Goal: Task Accomplishment & Management: Manage account settings

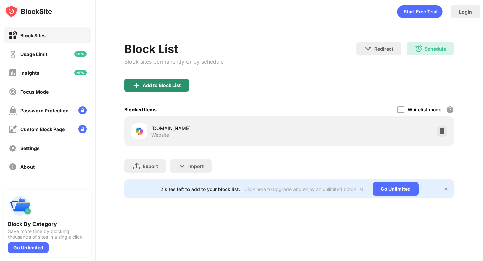
click at [176, 86] on div "Add to Block List" at bounding box center [162, 85] width 38 height 5
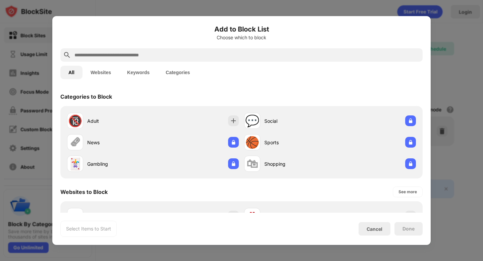
click at [216, 54] on input "text" at bounding box center [247, 55] width 346 height 8
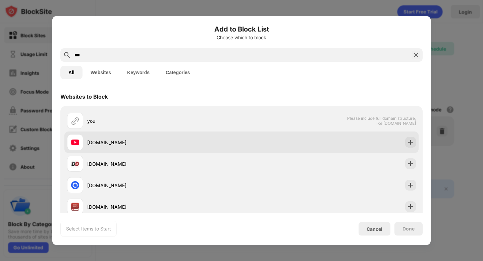
click at [85, 140] on div "[DOMAIN_NAME]" at bounding box center [154, 142] width 175 height 16
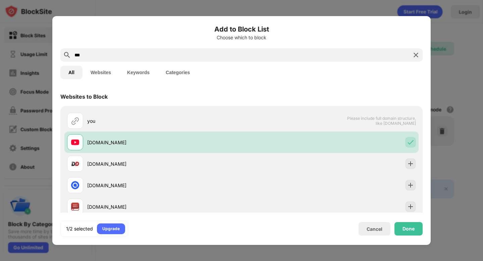
click at [120, 51] on input "***" at bounding box center [242, 55] width 336 height 8
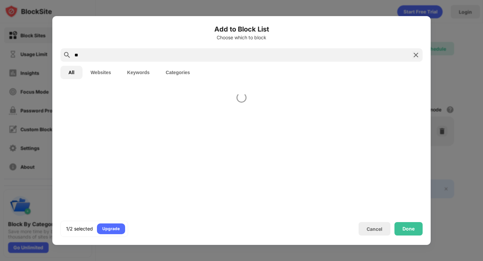
type input "*"
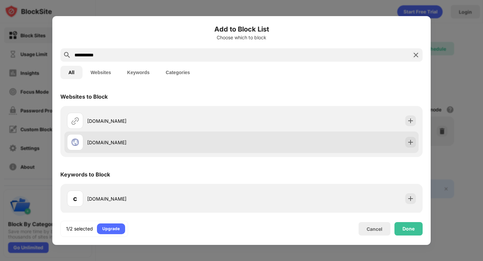
type input "**********"
click at [113, 145] on div "[DOMAIN_NAME]" at bounding box center [164, 142] width 154 height 7
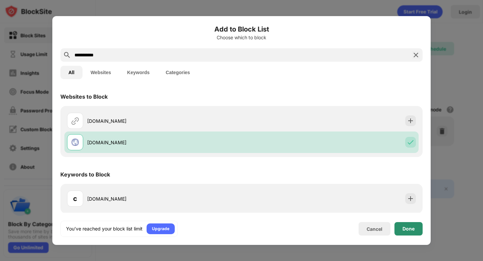
click at [406, 225] on div "Done" at bounding box center [409, 228] width 28 height 13
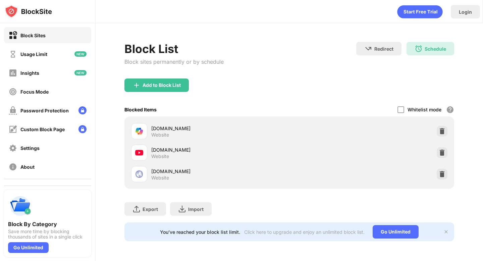
click at [161, 171] on div "[DOMAIN_NAME]" at bounding box center [220, 171] width 138 height 7
click at [144, 173] on div at bounding box center [139, 174] width 16 height 16
click at [138, 173] on img at bounding box center [139, 174] width 8 height 8
click at [53, 95] on div "Focus Mode" at bounding box center [47, 92] width 87 height 16
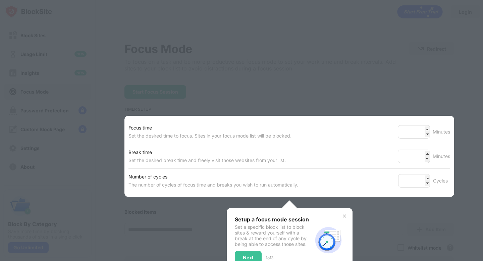
click at [388, 222] on div at bounding box center [241, 130] width 483 height 261
